Goal: Task Accomplishment & Management: Manage account settings

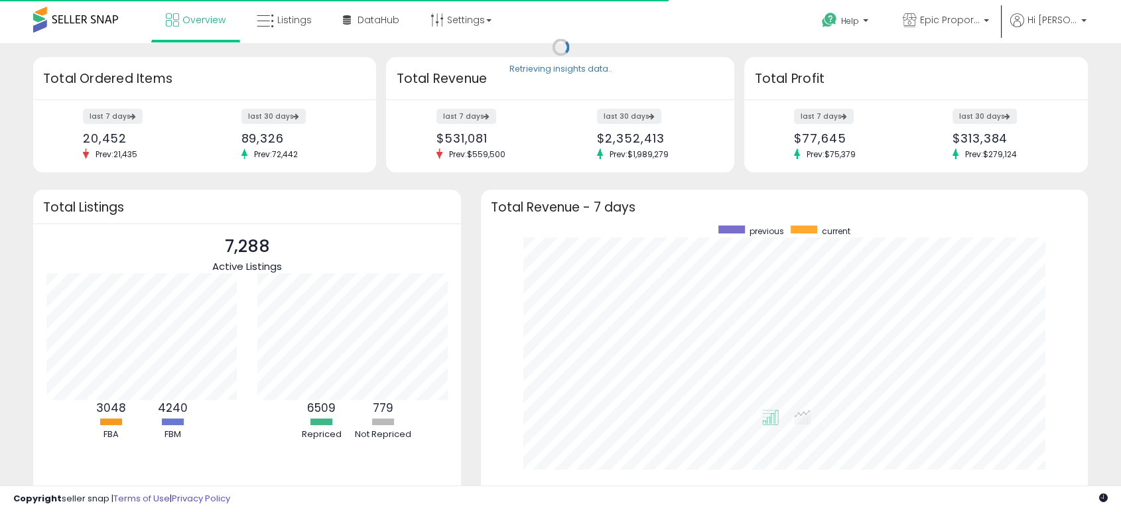
scroll to position [251, 580]
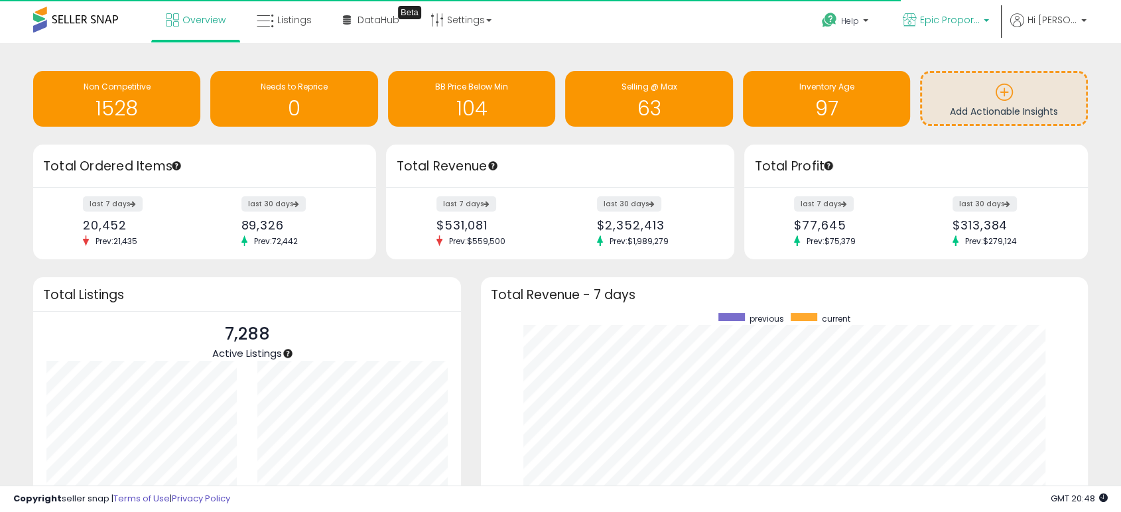
click at [957, 15] on span "Epic Proportions" at bounding box center [950, 19] width 60 height 13
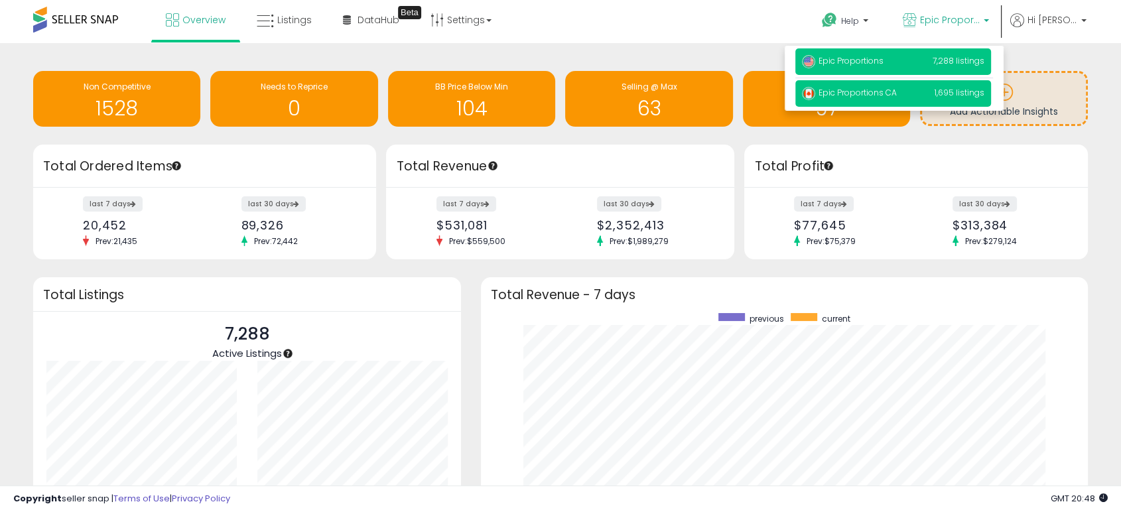
click at [861, 94] on span "Epic Proportions CA" at bounding box center [849, 92] width 95 height 11
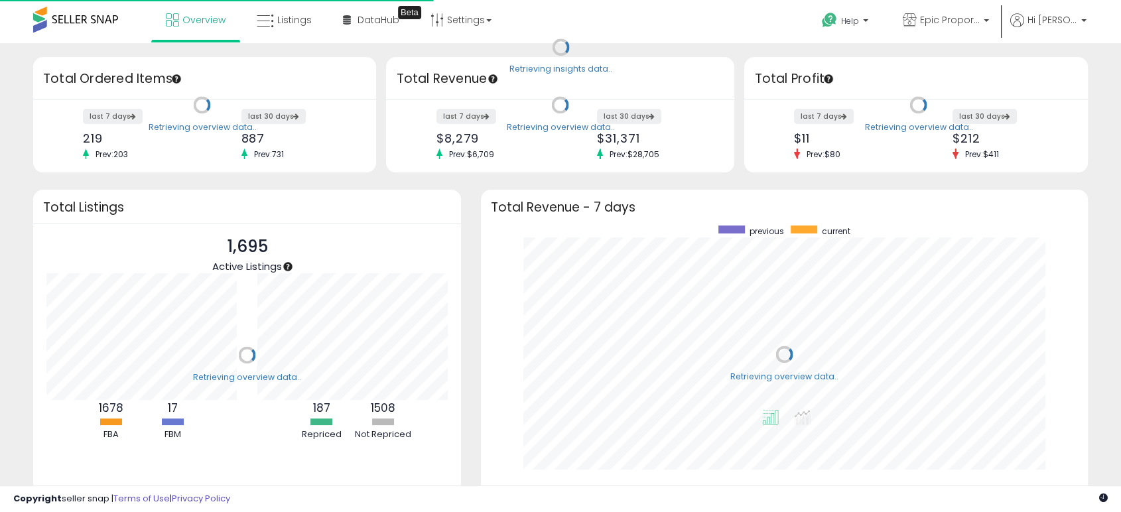
scroll to position [251, 580]
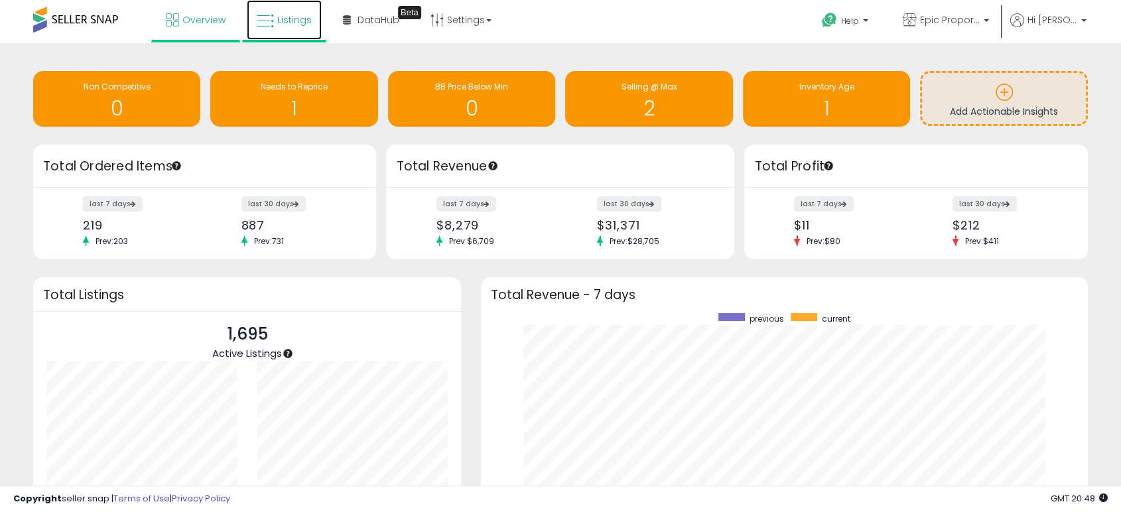
click at [305, 27] on link "Listings" at bounding box center [284, 20] width 75 height 40
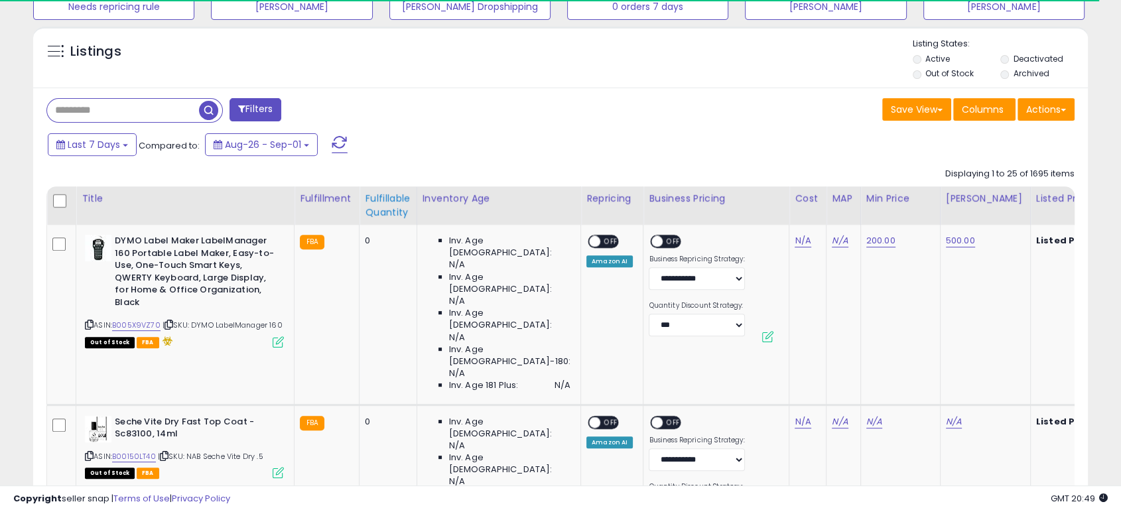
click at [379, 214] on div "Fulfillable Quantity" at bounding box center [388, 206] width 46 height 28
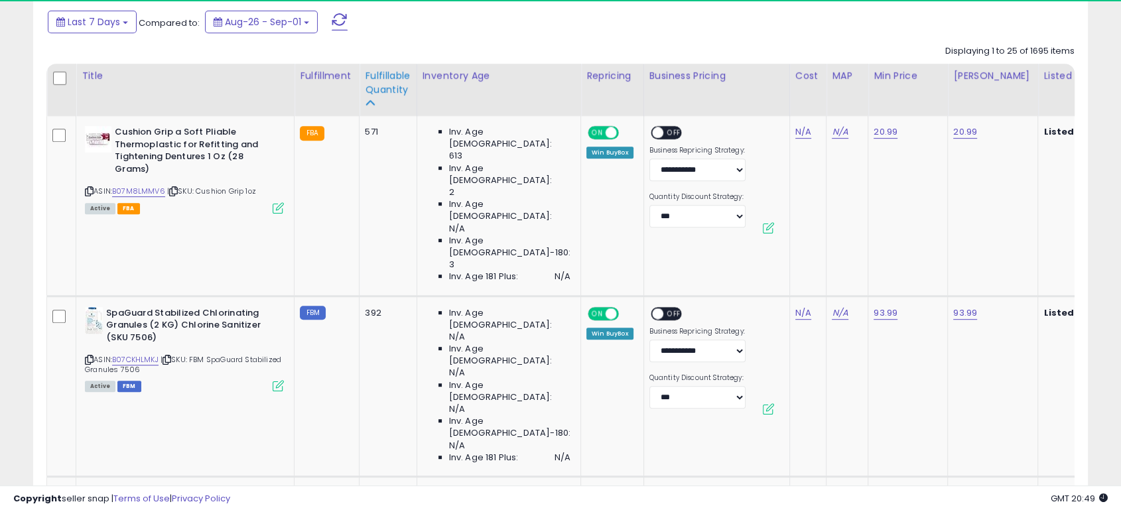
scroll to position [272, 610]
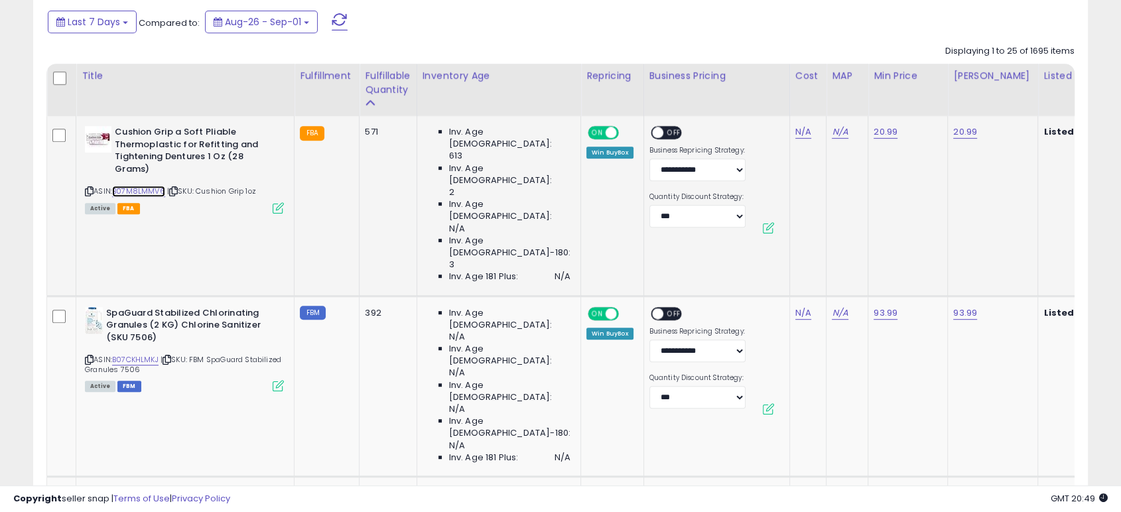
click at [156, 193] on link "B07M8LMMV6" at bounding box center [138, 191] width 53 height 11
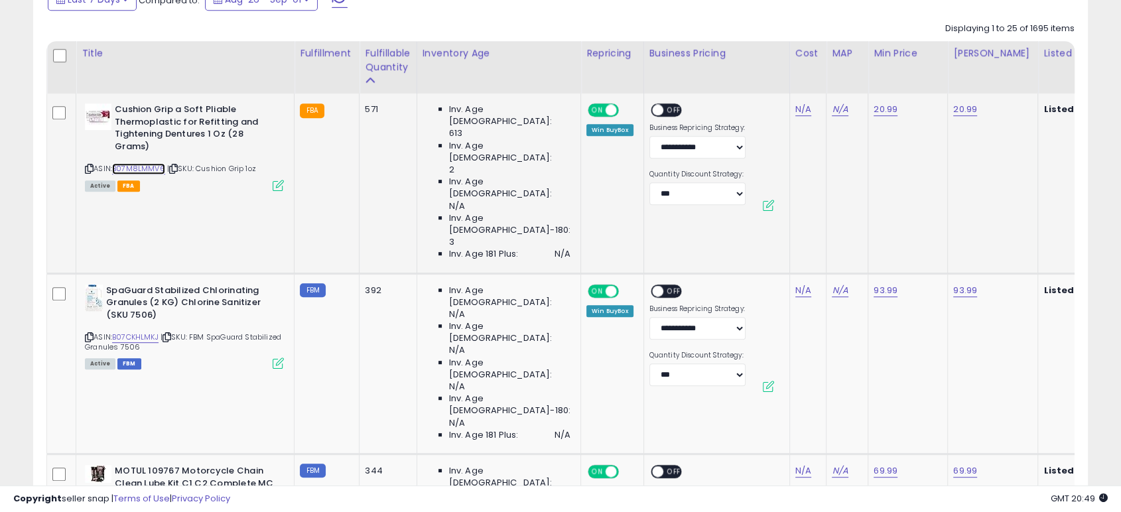
scroll to position [737, 0]
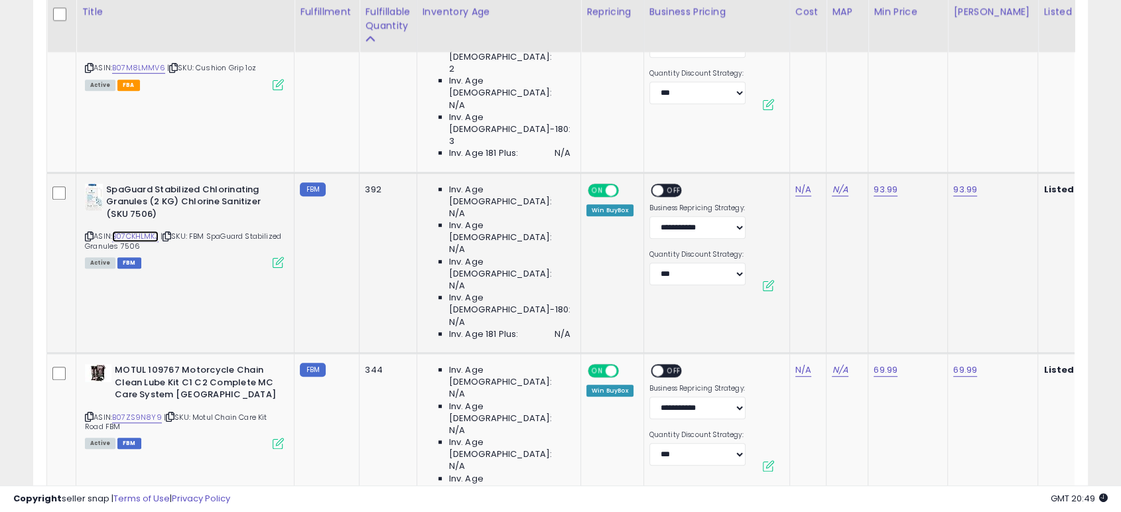
click at [126, 231] on link "B07CKHLMKJ" at bounding box center [135, 236] width 46 height 11
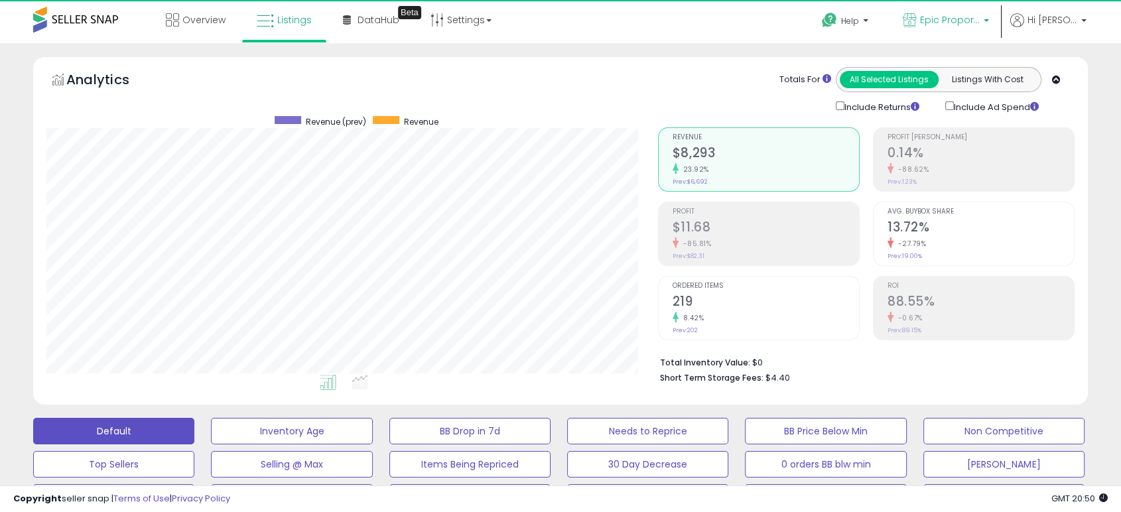
scroll to position [272, 610]
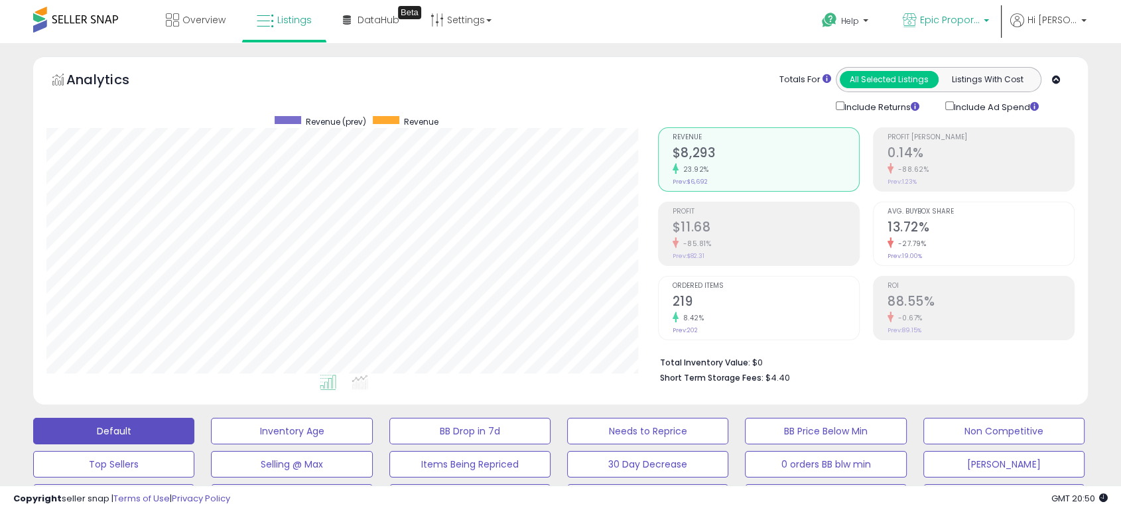
click at [950, 29] on p "Epic Proportions CA" at bounding box center [946, 21] width 86 height 17
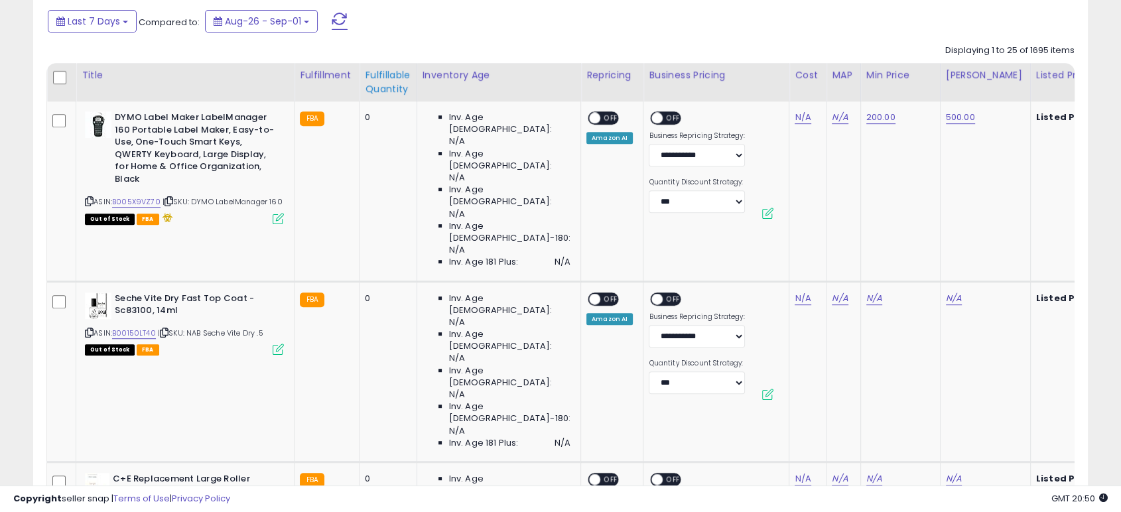
click at [393, 84] on div "Fulfillable Quantity" at bounding box center [388, 82] width 46 height 28
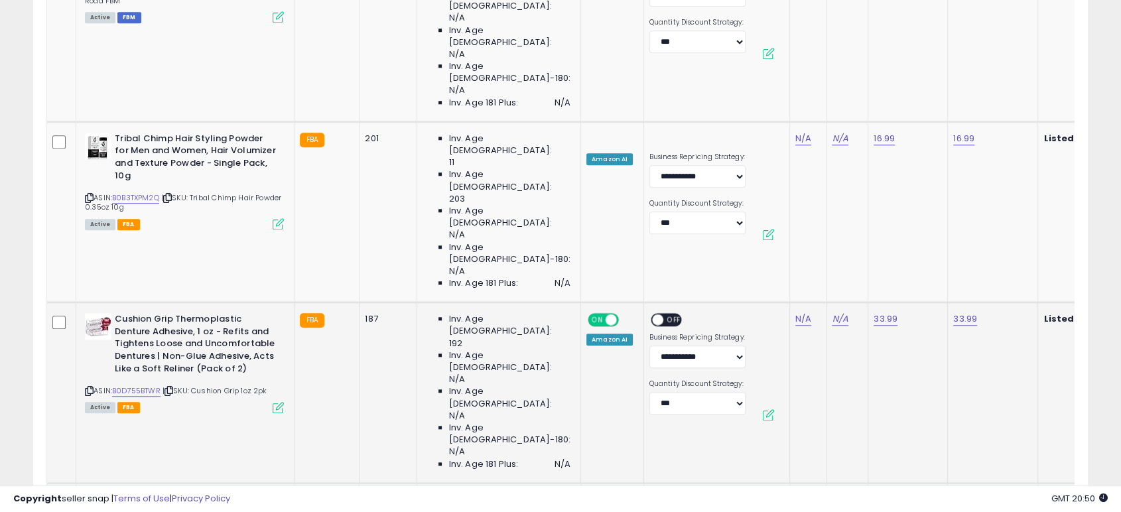
scroll to position [1351, 0]
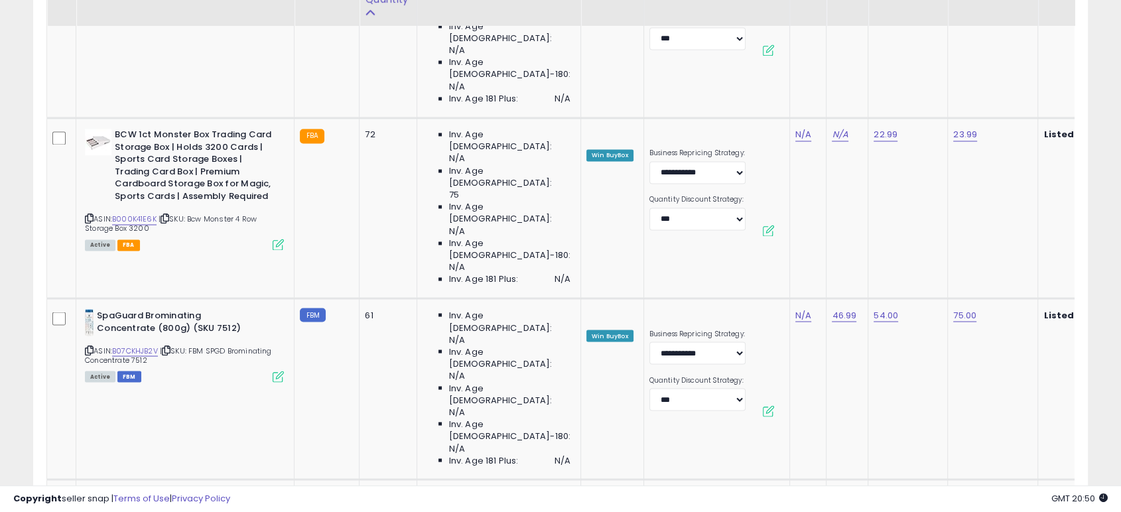
scroll to position [2211, 0]
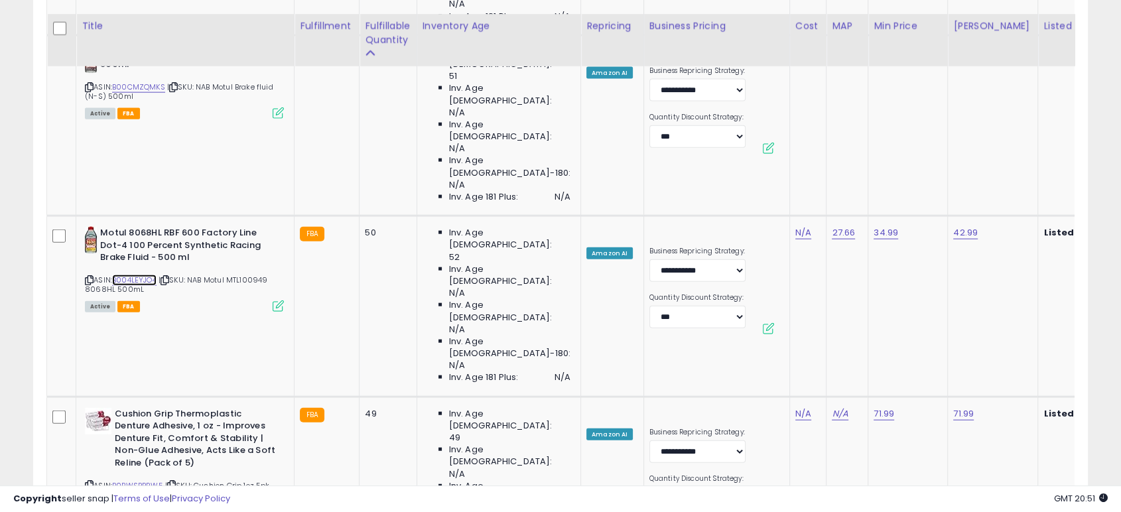
scroll to position [3071, 0]
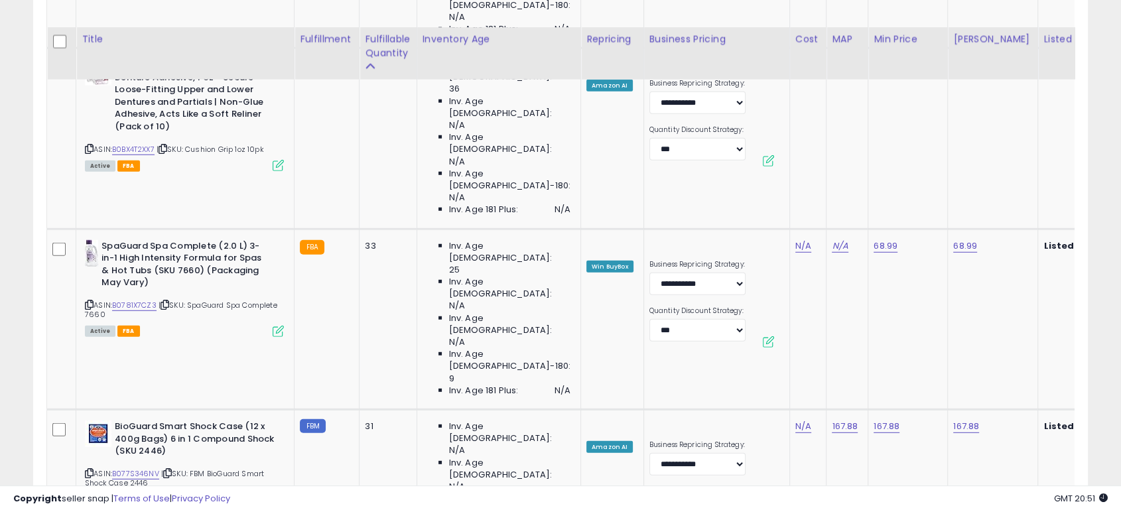
scroll to position [3599, 0]
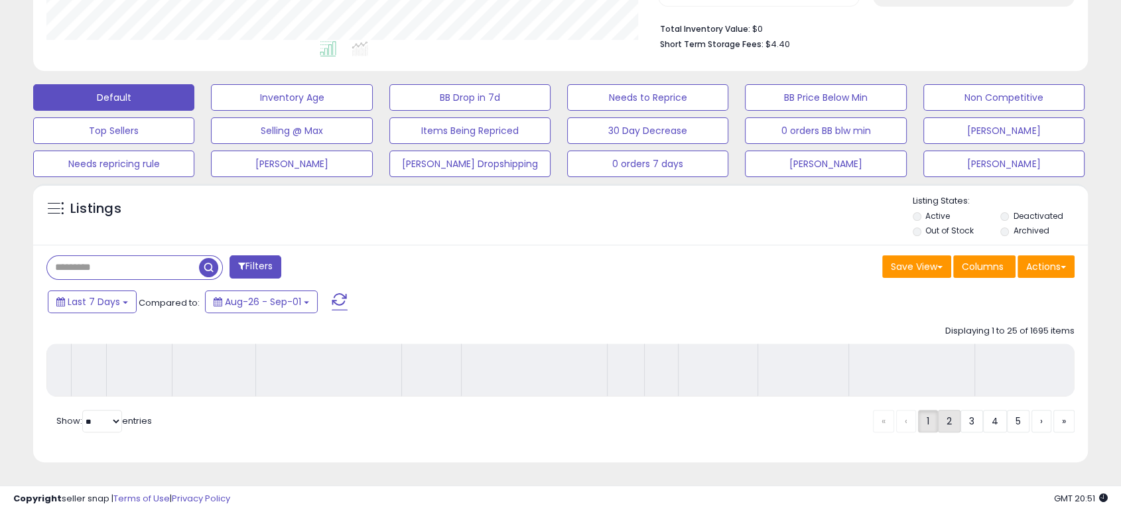
scroll to position [334, 0]
